Goal: Task Accomplishment & Management: Manage account settings

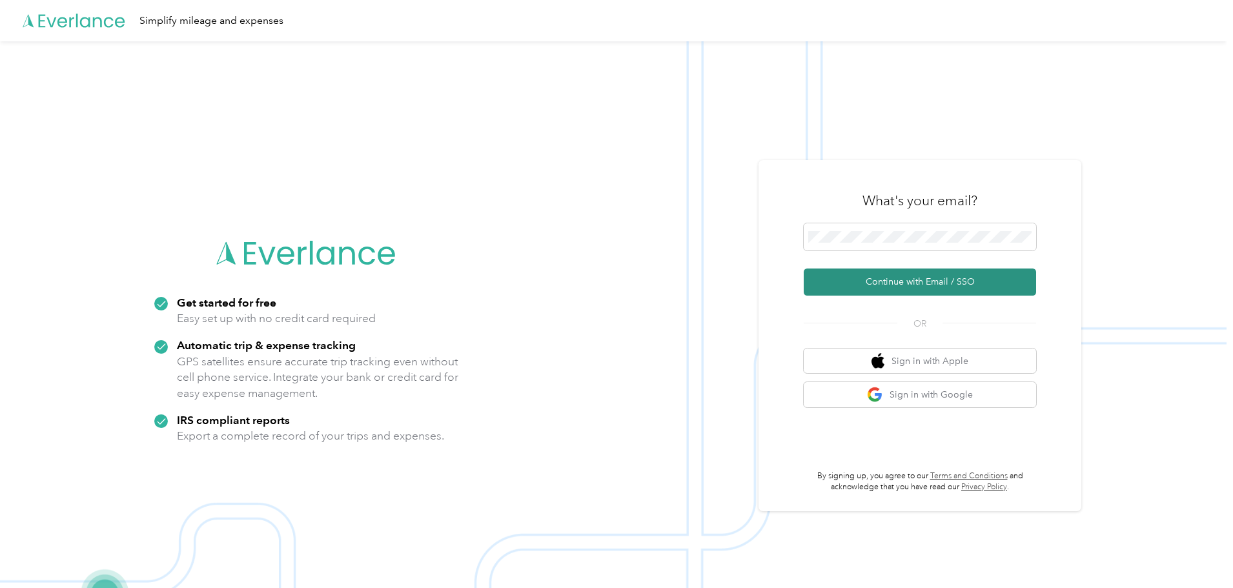
click at [926, 282] on button "Continue with Email / SSO" at bounding box center [920, 282] width 232 height 27
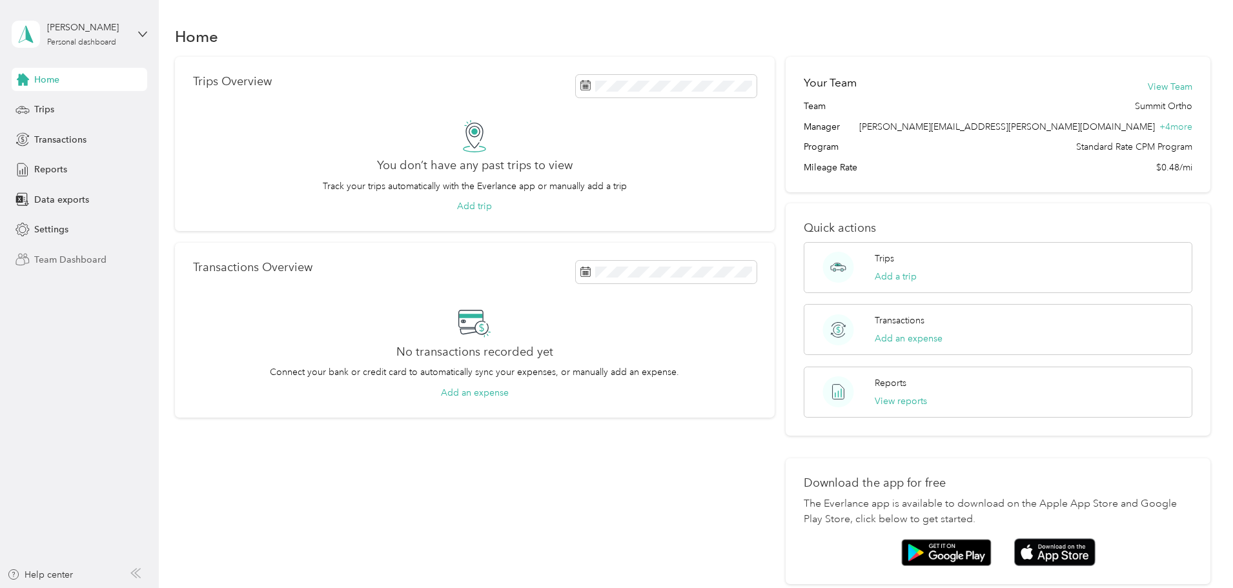
click at [84, 258] on span "Team Dashboard" at bounding box center [70, 260] width 72 height 14
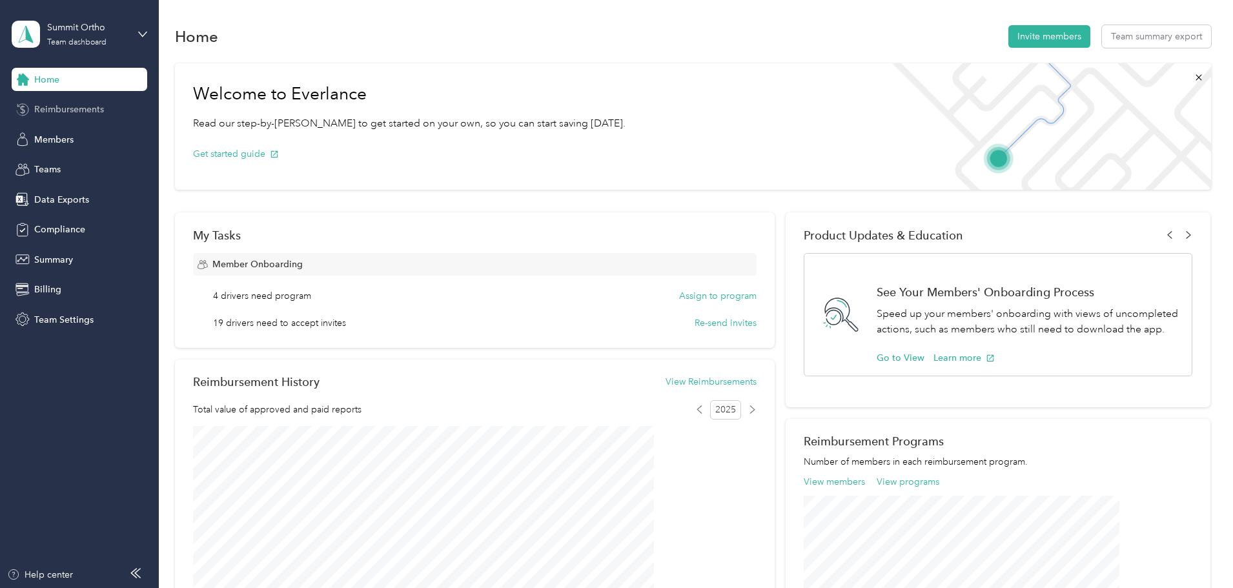
click at [89, 109] on span "Reimbursements" at bounding box center [69, 110] width 70 height 14
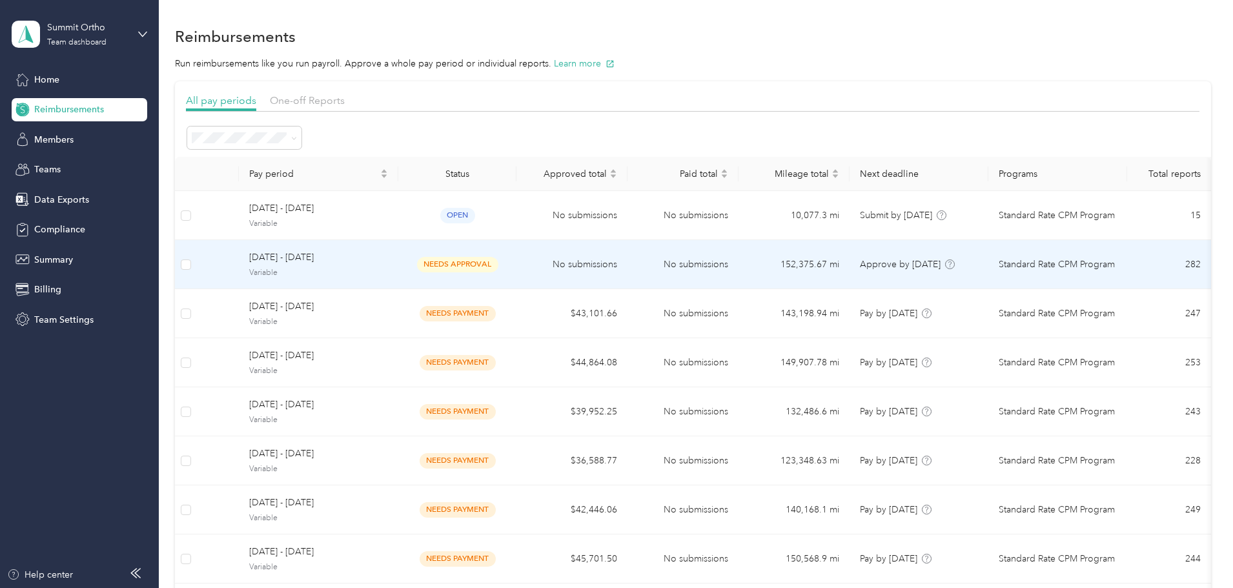
click at [369, 258] on span "[DATE] - [DATE]" at bounding box center [318, 257] width 139 height 14
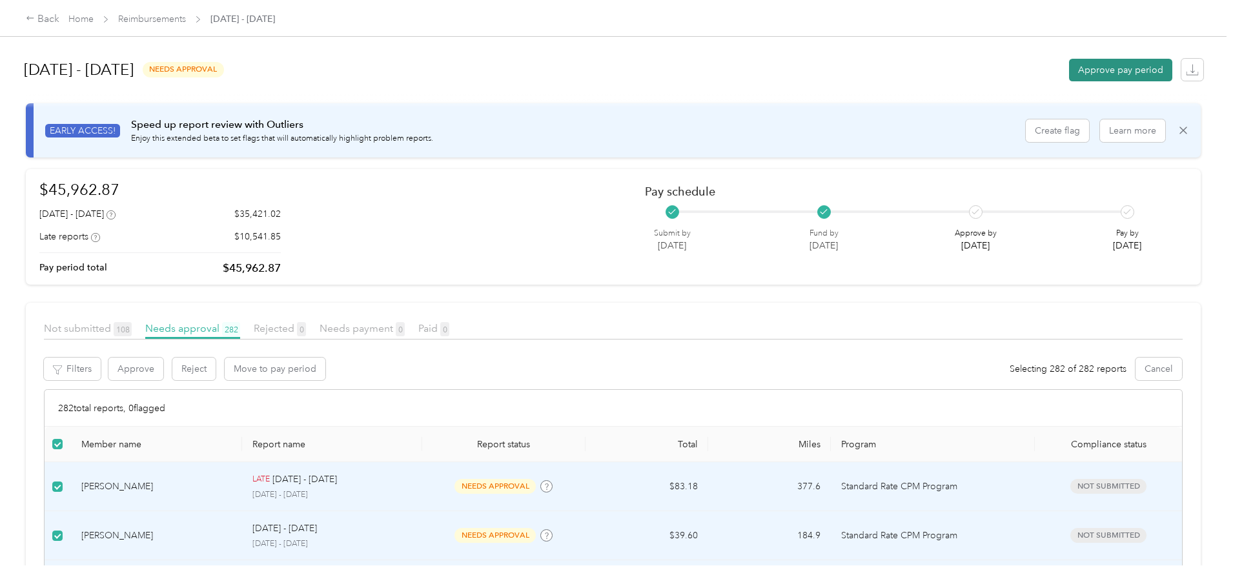
click at [1069, 68] on button "Approve pay period" at bounding box center [1120, 70] width 103 height 23
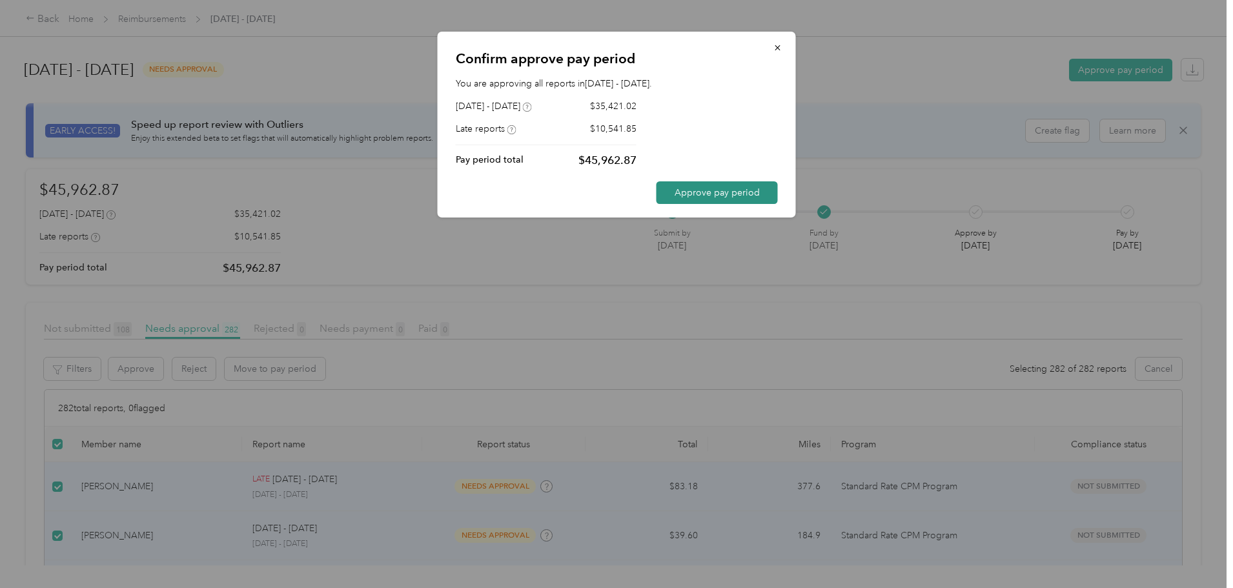
click at [700, 194] on button "Approve pay period" at bounding box center [717, 192] width 121 height 23
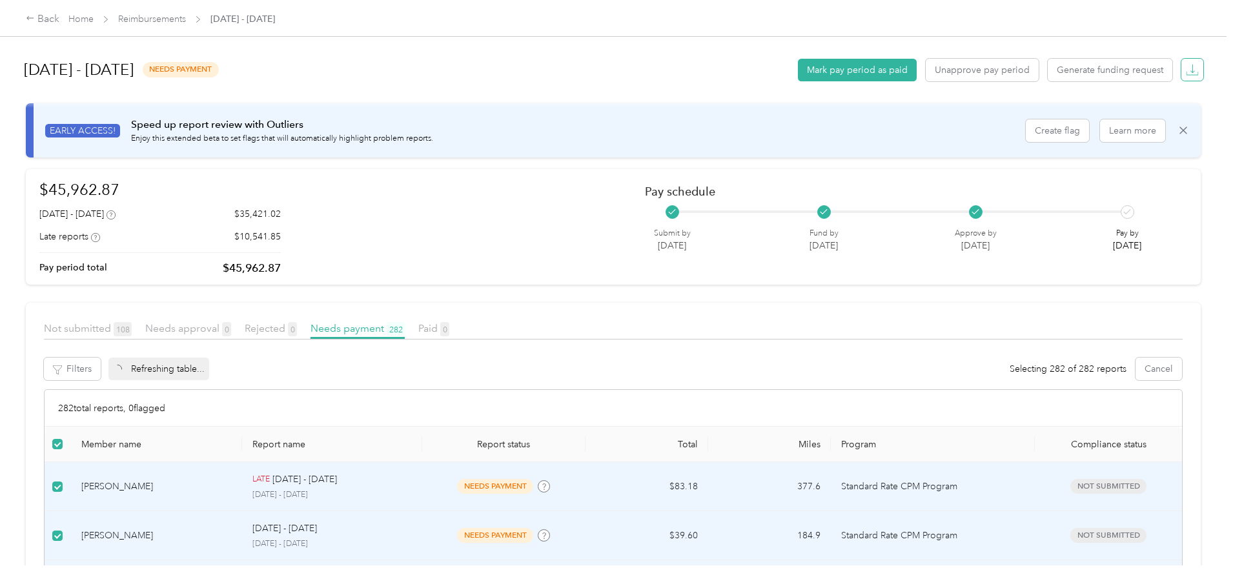
click at [1186, 68] on icon "button" at bounding box center [1192, 69] width 13 height 13
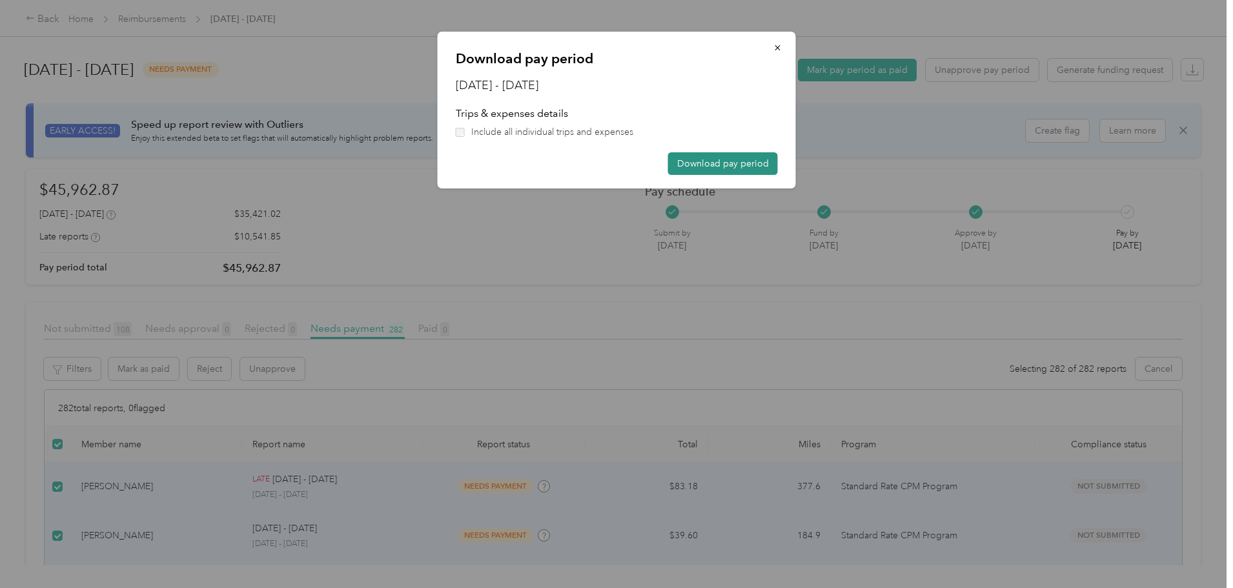
click at [692, 161] on button "Download pay period" at bounding box center [723, 163] width 110 height 23
